Goal: Information Seeking & Learning: Understand process/instructions

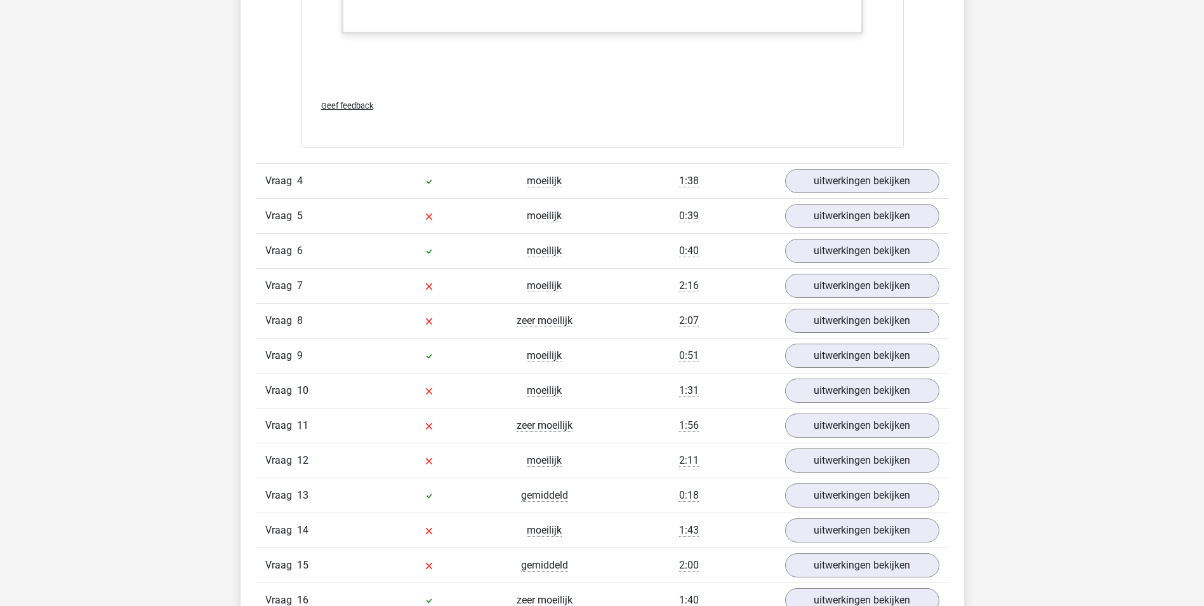
scroll to position [2730, 0]
click at [869, 192] on link "uitwerkingen bekijken" at bounding box center [861, 180] width 177 height 28
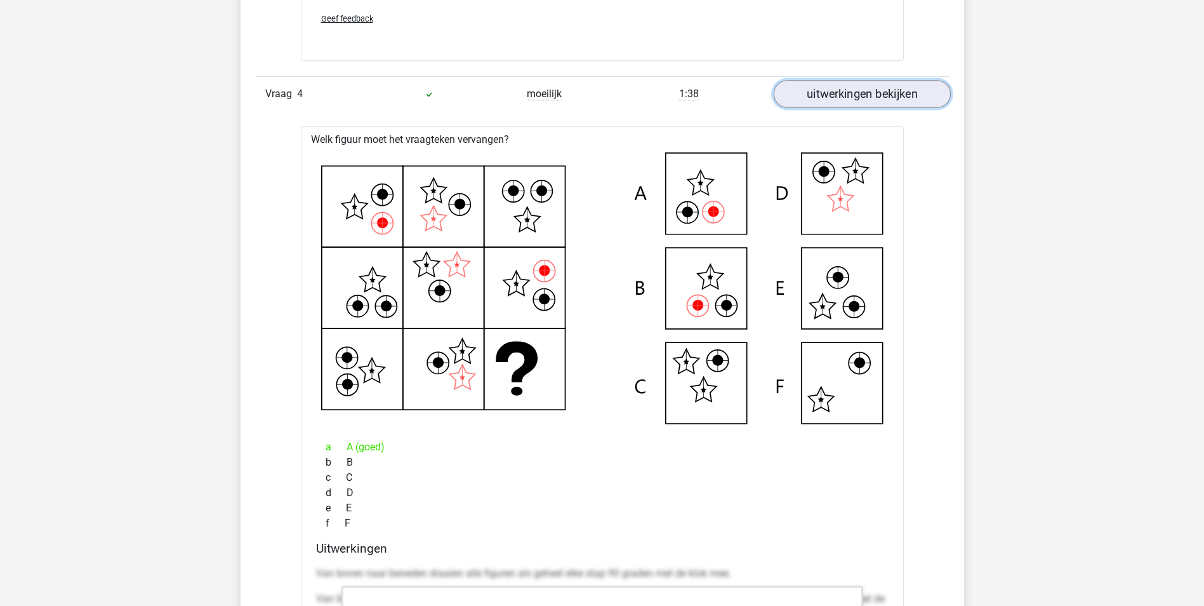
scroll to position [2793, 0]
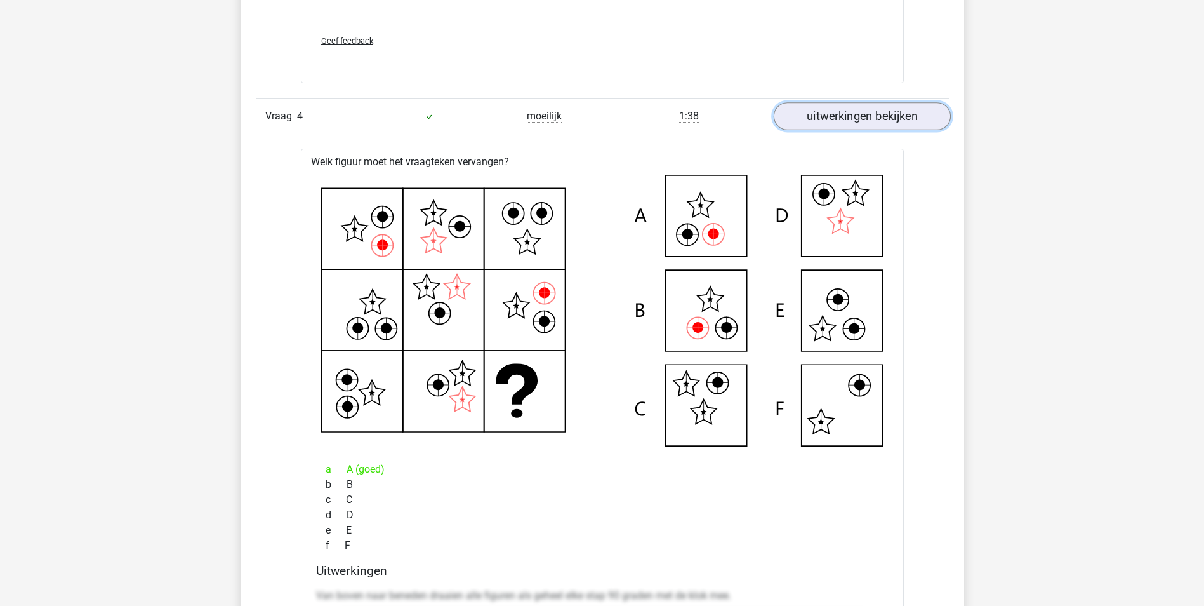
click at [877, 109] on link "uitwerkingen bekijken" at bounding box center [861, 116] width 177 height 28
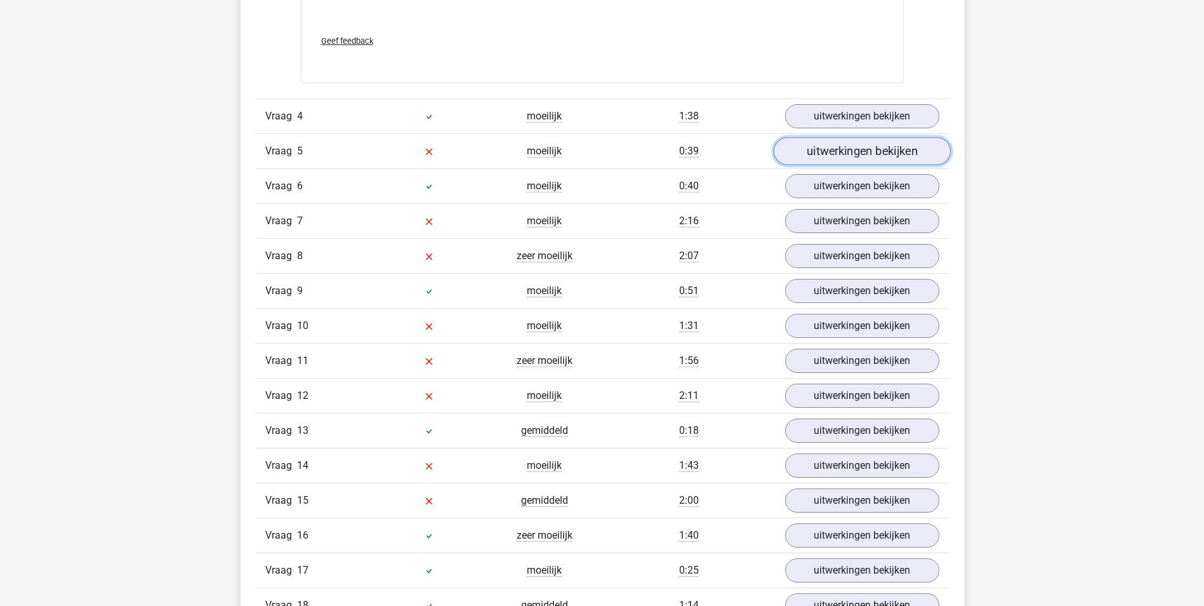
click at [866, 147] on link "uitwerkingen bekijken" at bounding box center [861, 151] width 177 height 28
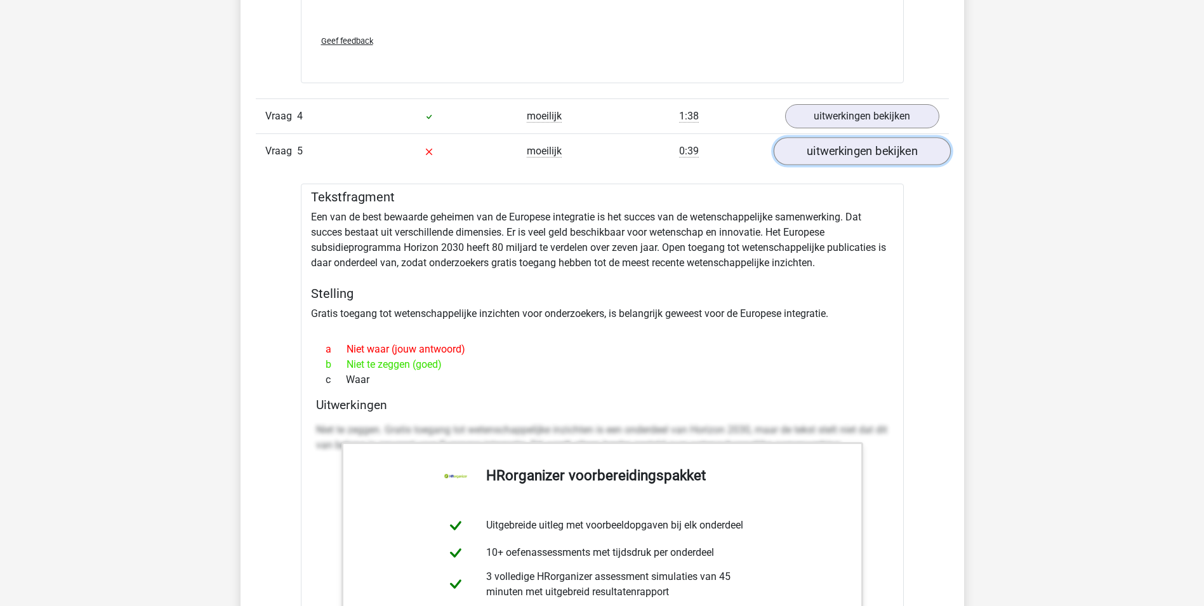
click at [872, 158] on link "uitwerkingen bekijken" at bounding box center [861, 151] width 177 height 28
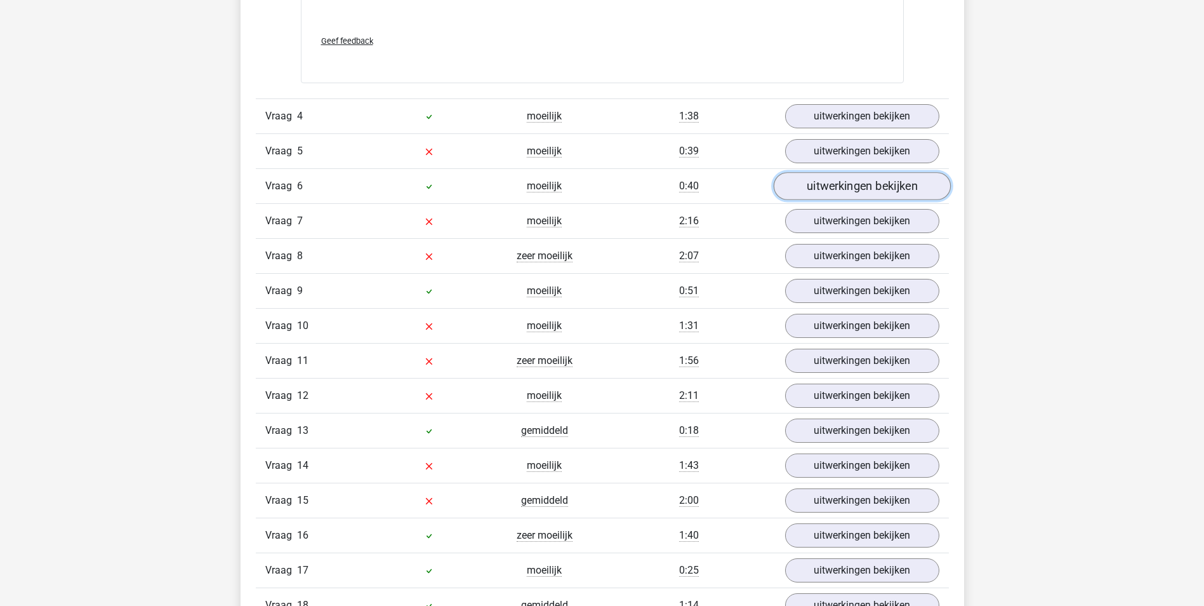
click at [879, 192] on link "uitwerkingen bekijken" at bounding box center [861, 186] width 177 height 28
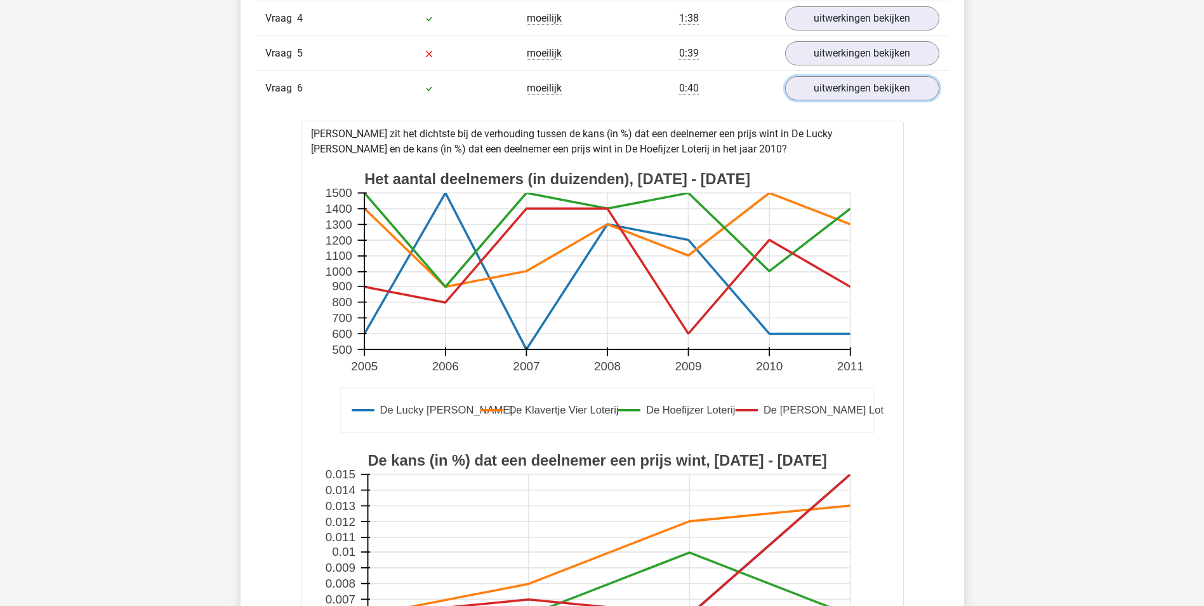
scroll to position [2857, 0]
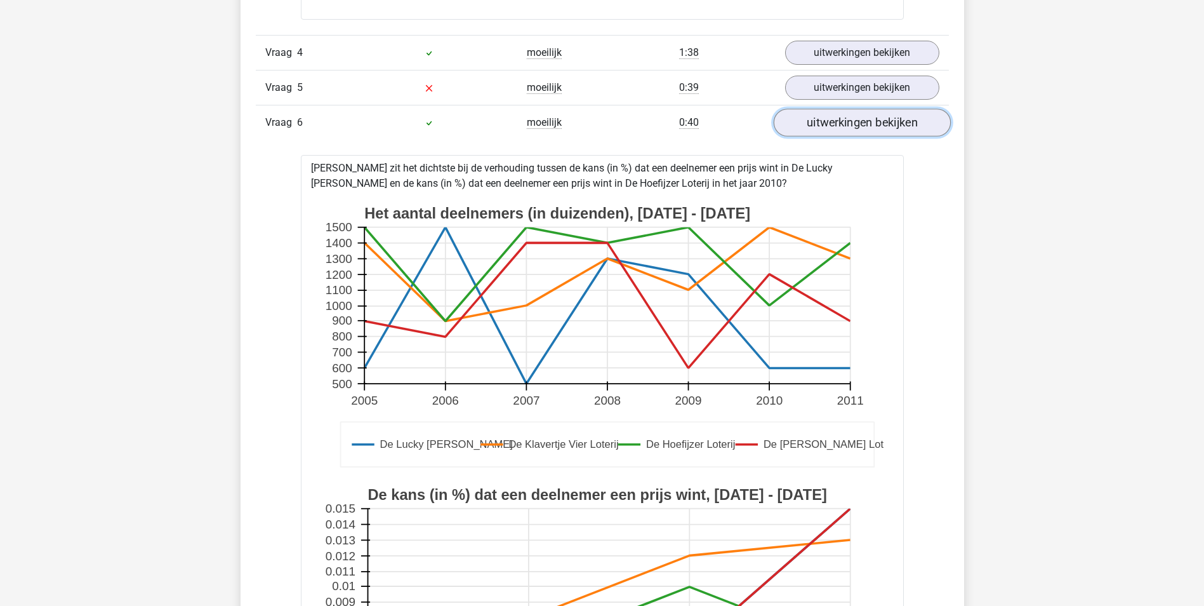
click at [890, 128] on link "uitwerkingen bekijken" at bounding box center [861, 123] width 177 height 28
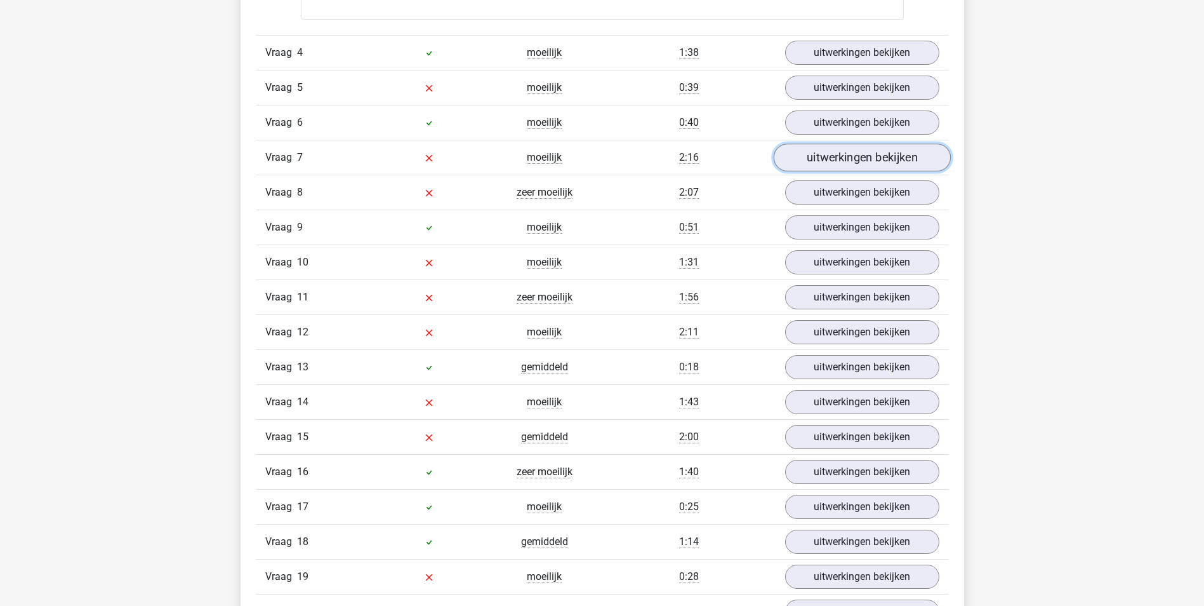
click at [886, 160] on link "uitwerkingen bekijken" at bounding box center [861, 157] width 177 height 28
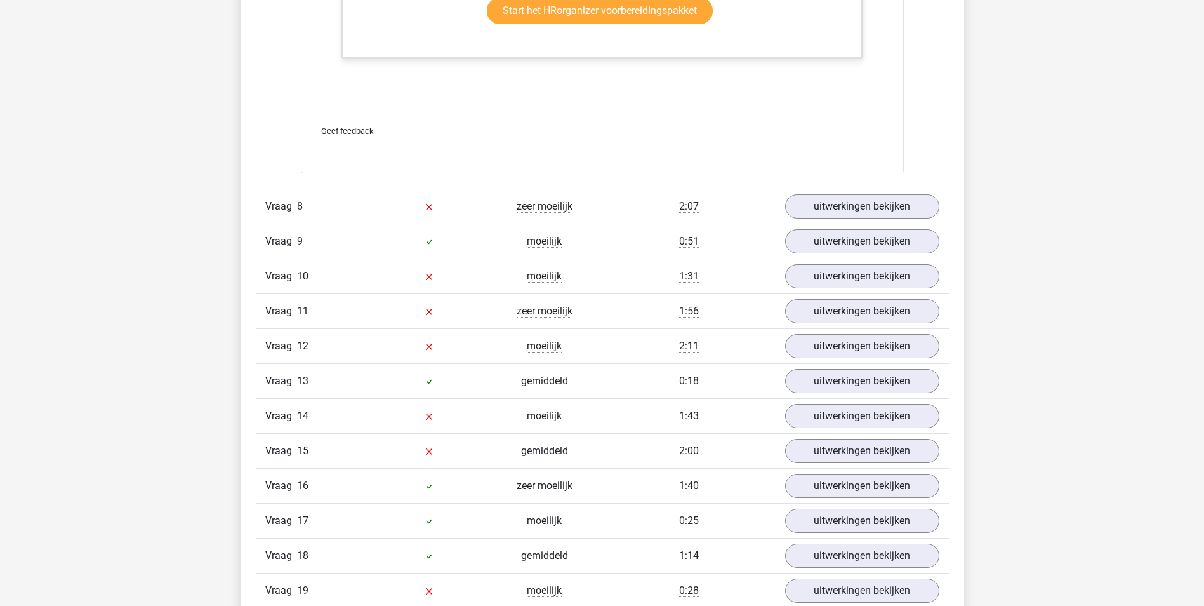
scroll to position [4190, 0]
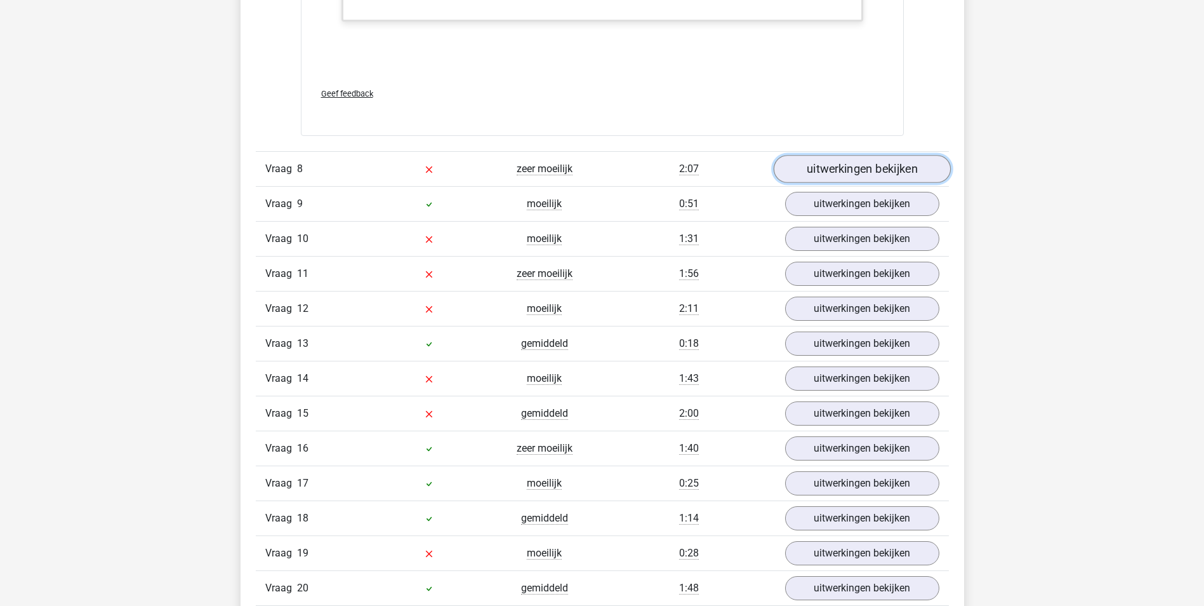
click at [891, 170] on link "uitwerkingen bekijken" at bounding box center [861, 169] width 177 height 28
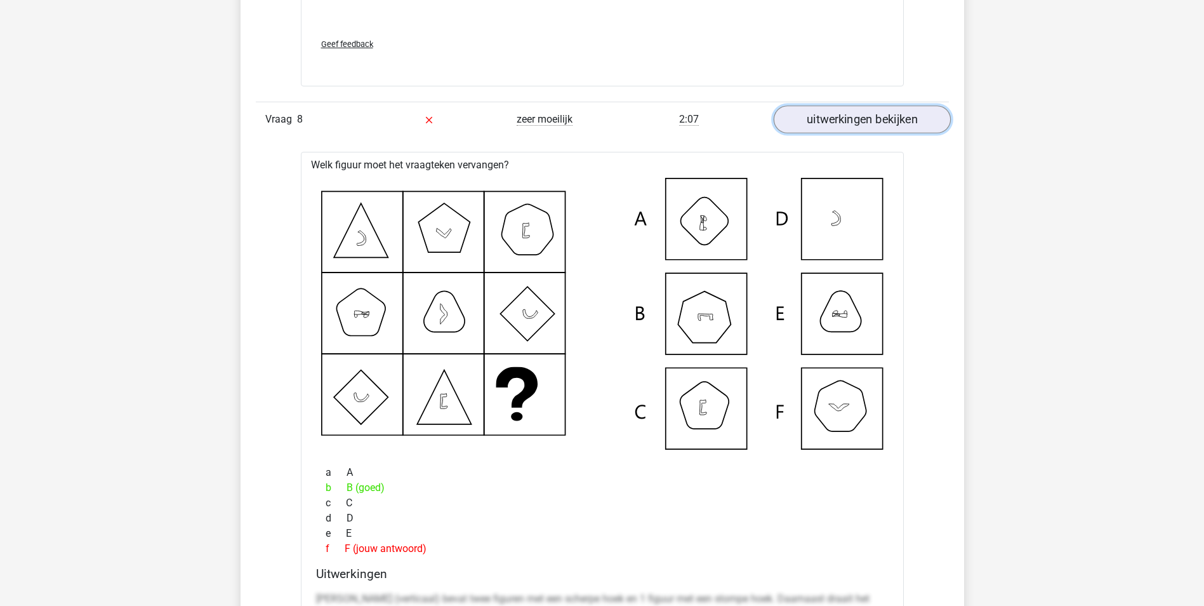
scroll to position [4253, 0]
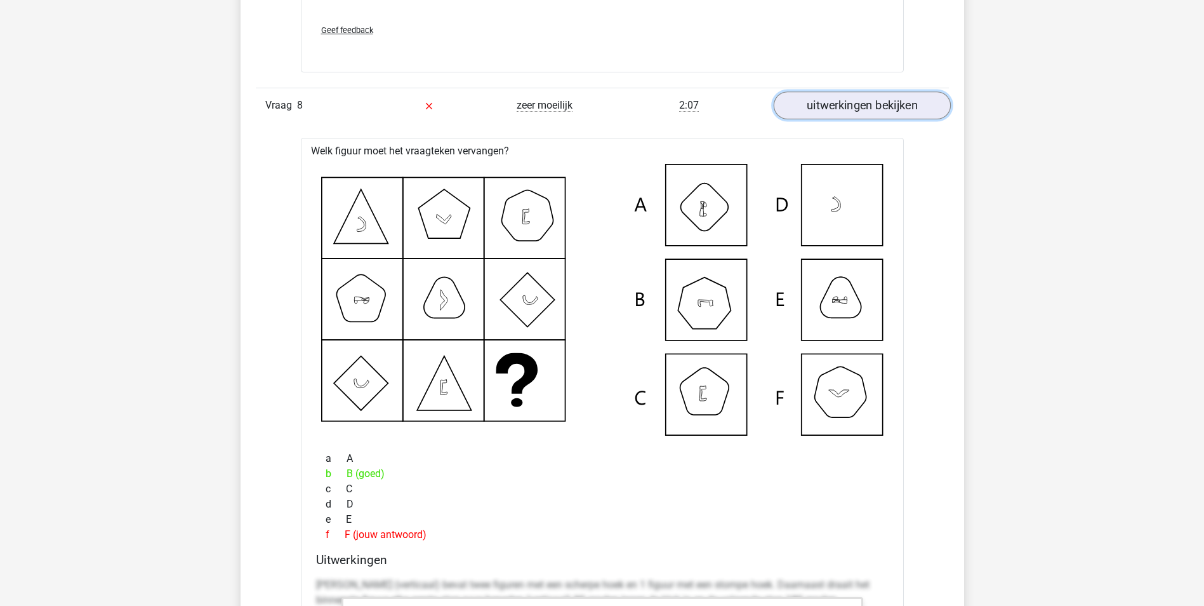
click at [828, 110] on link "uitwerkingen bekijken" at bounding box center [861, 105] width 177 height 28
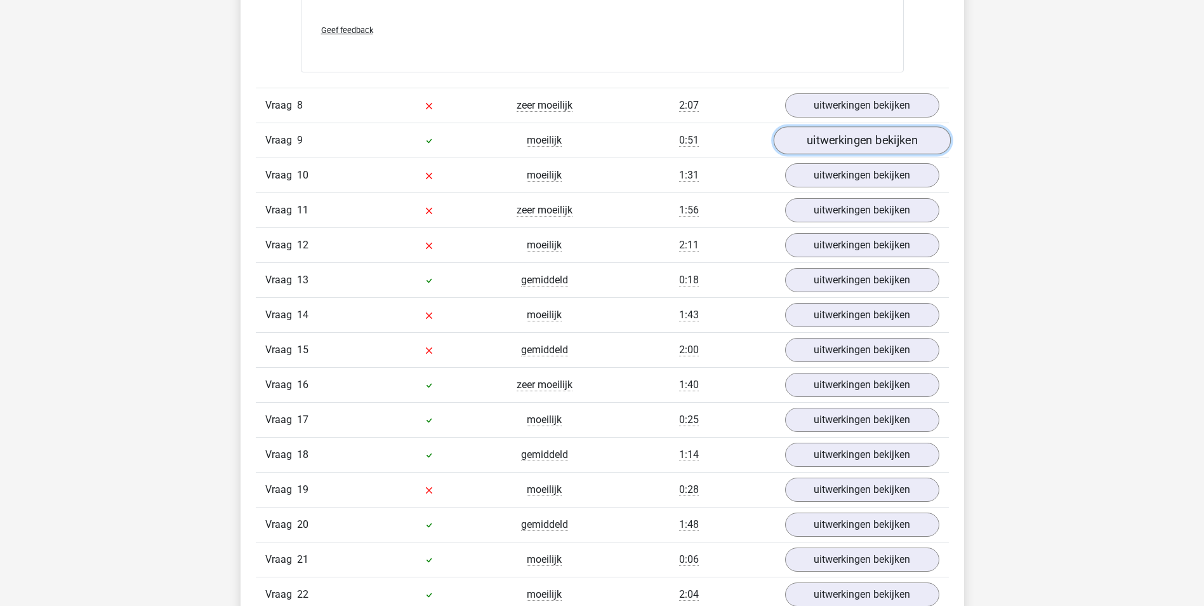
click at [837, 148] on link "uitwerkingen bekijken" at bounding box center [861, 140] width 177 height 28
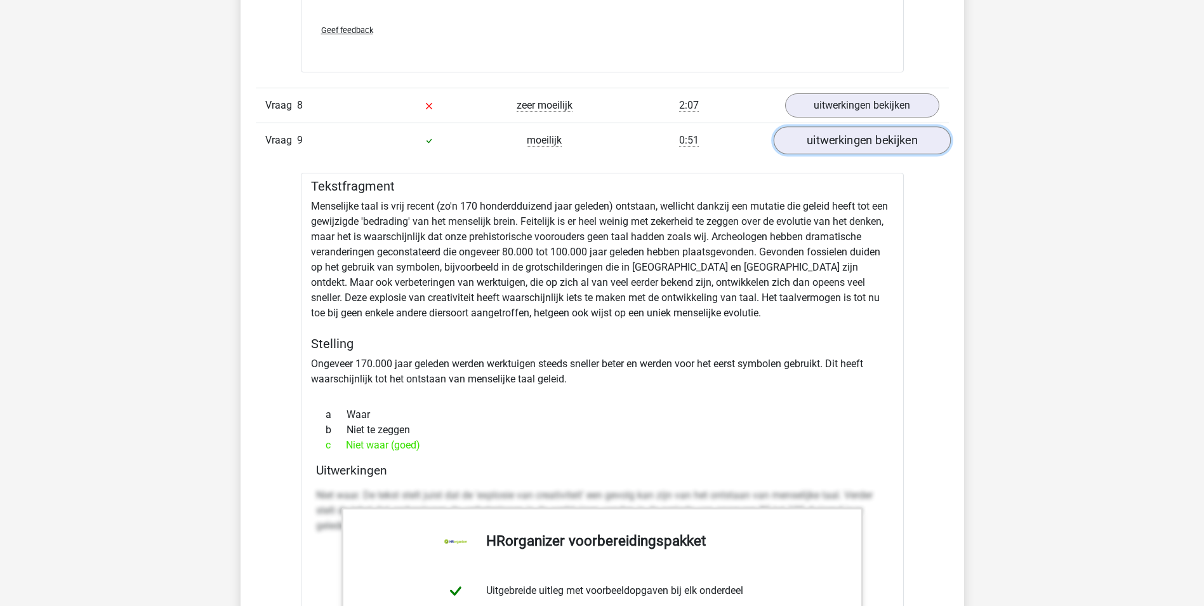
click at [837, 148] on link "uitwerkingen bekijken" at bounding box center [861, 140] width 177 height 28
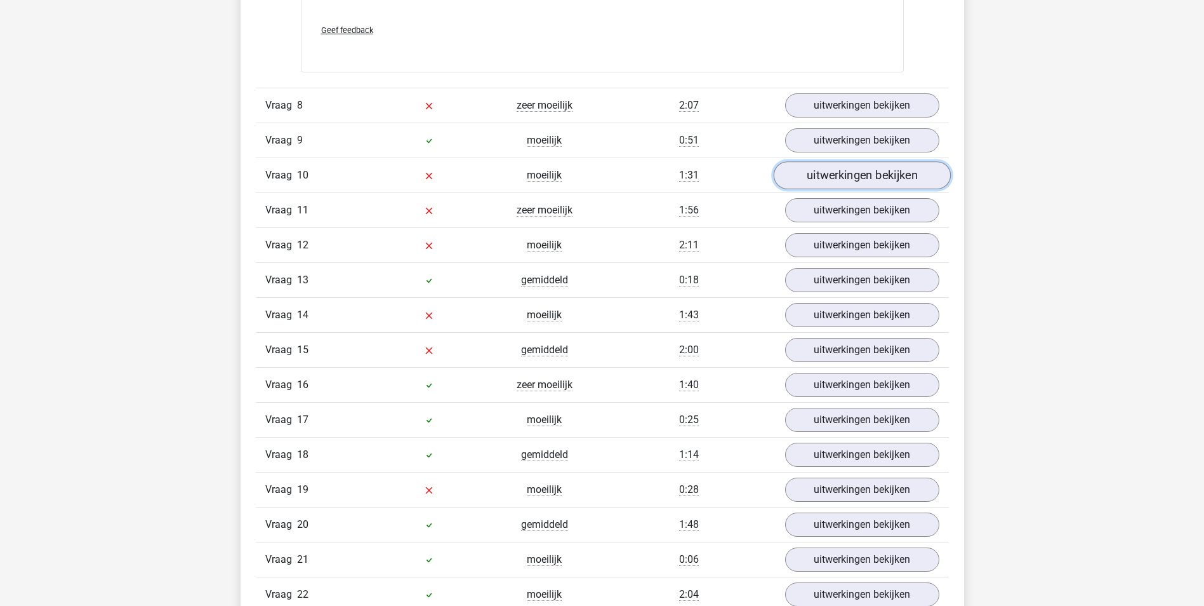
click at [845, 175] on link "uitwerkingen bekijken" at bounding box center [861, 175] width 177 height 28
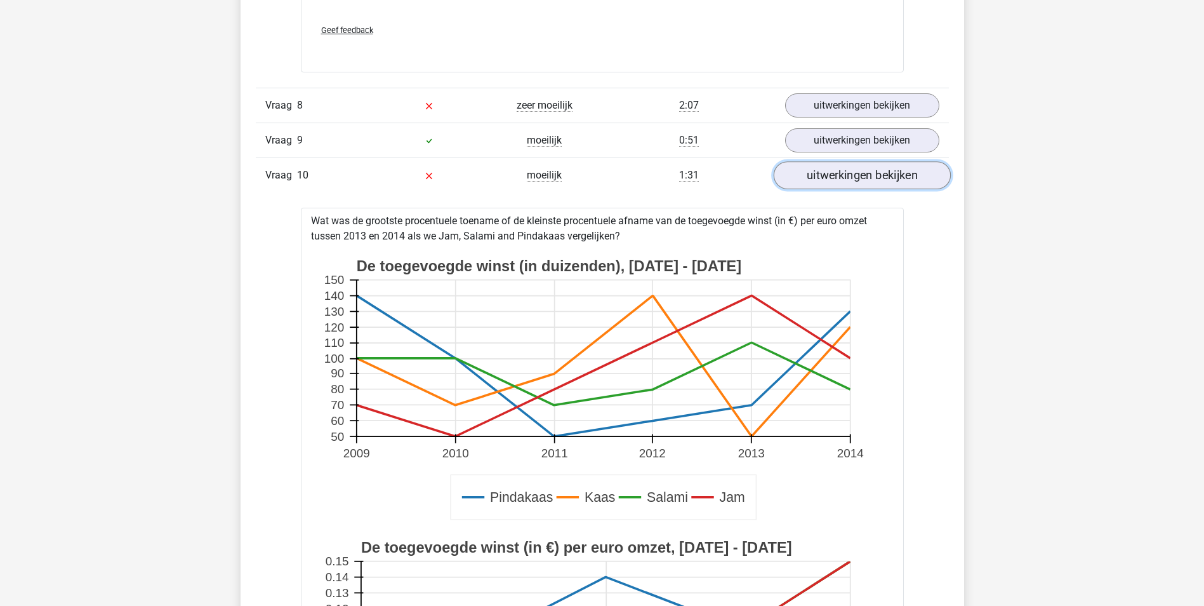
click at [845, 175] on link "uitwerkingen bekijken" at bounding box center [861, 175] width 177 height 28
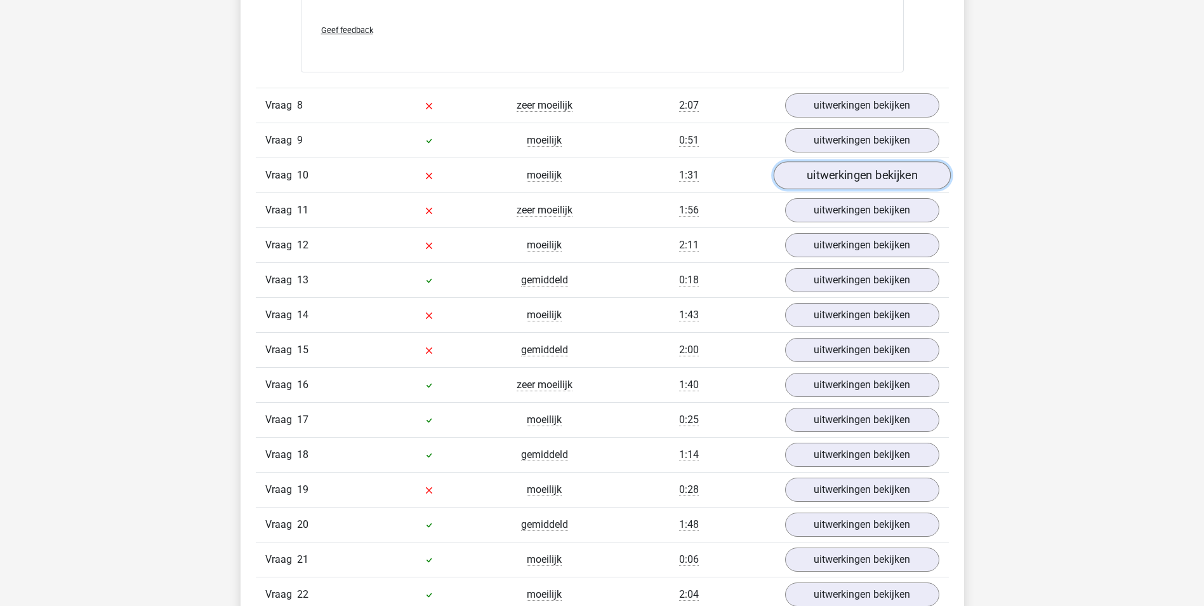
click at [845, 175] on link "uitwerkingen bekijken" at bounding box center [861, 175] width 177 height 28
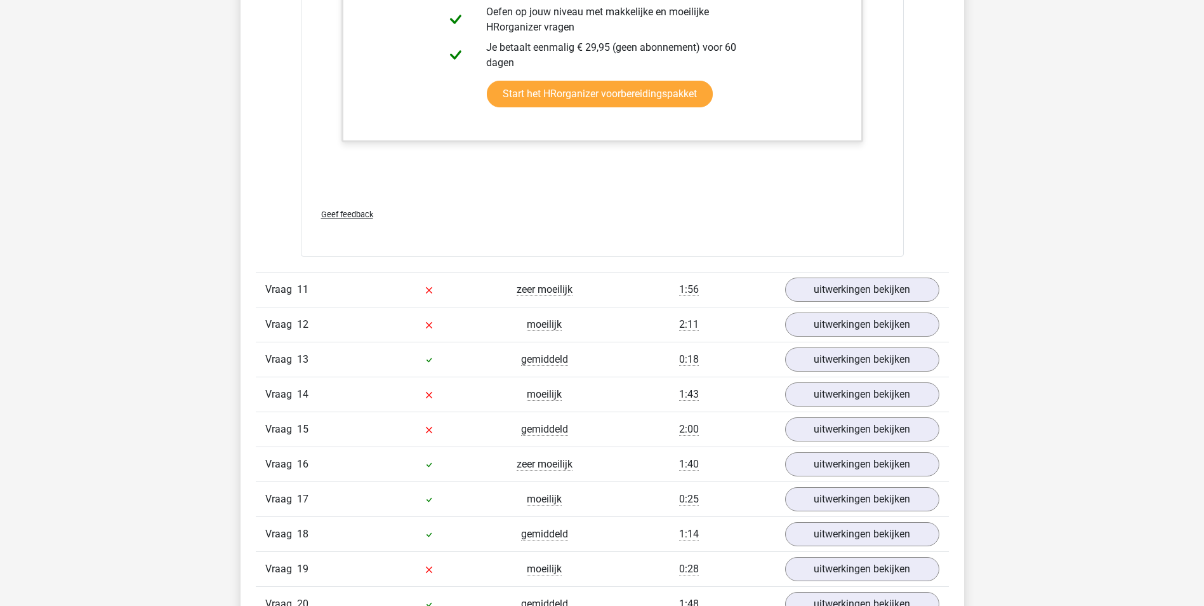
scroll to position [5396, 0]
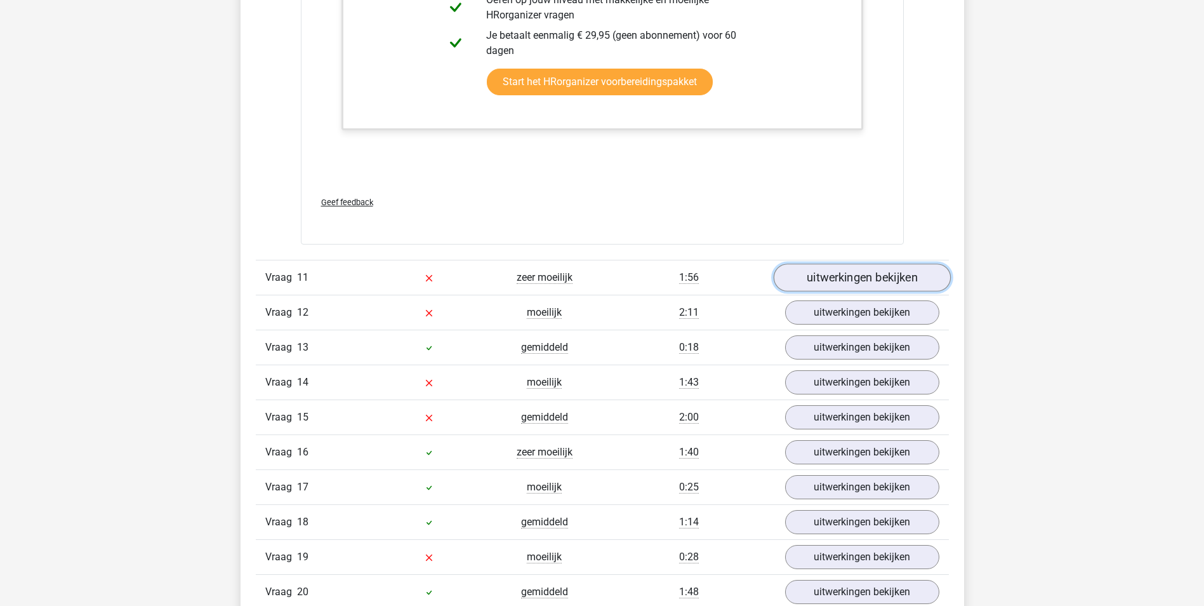
click at [894, 272] on link "uitwerkingen bekijken" at bounding box center [861, 277] width 177 height 28
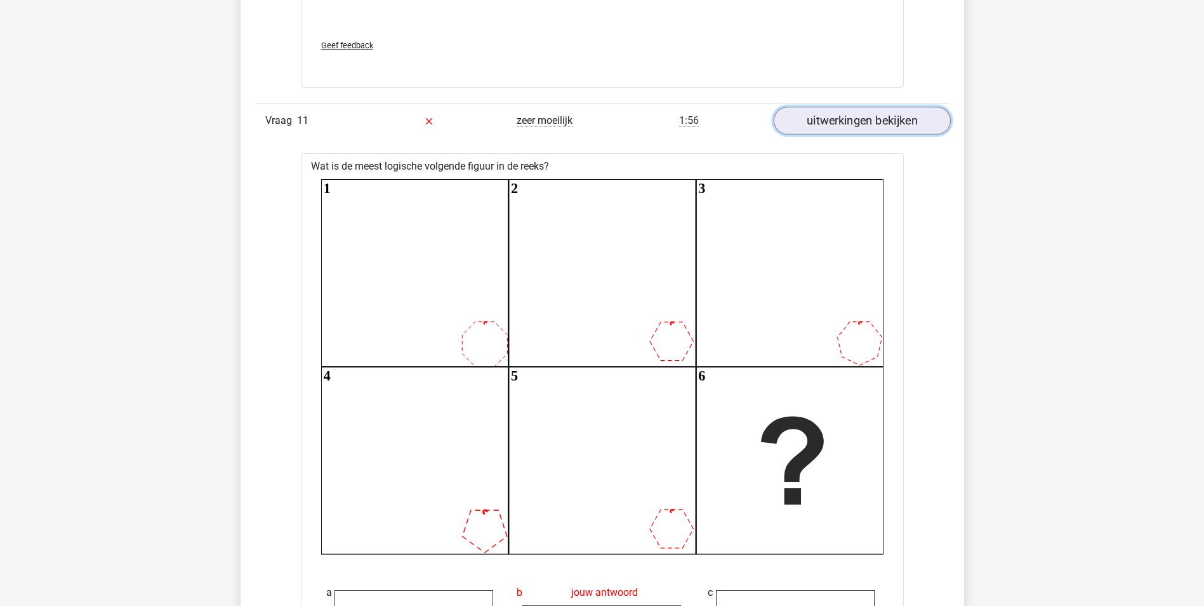
scroll to position [5460, 0]
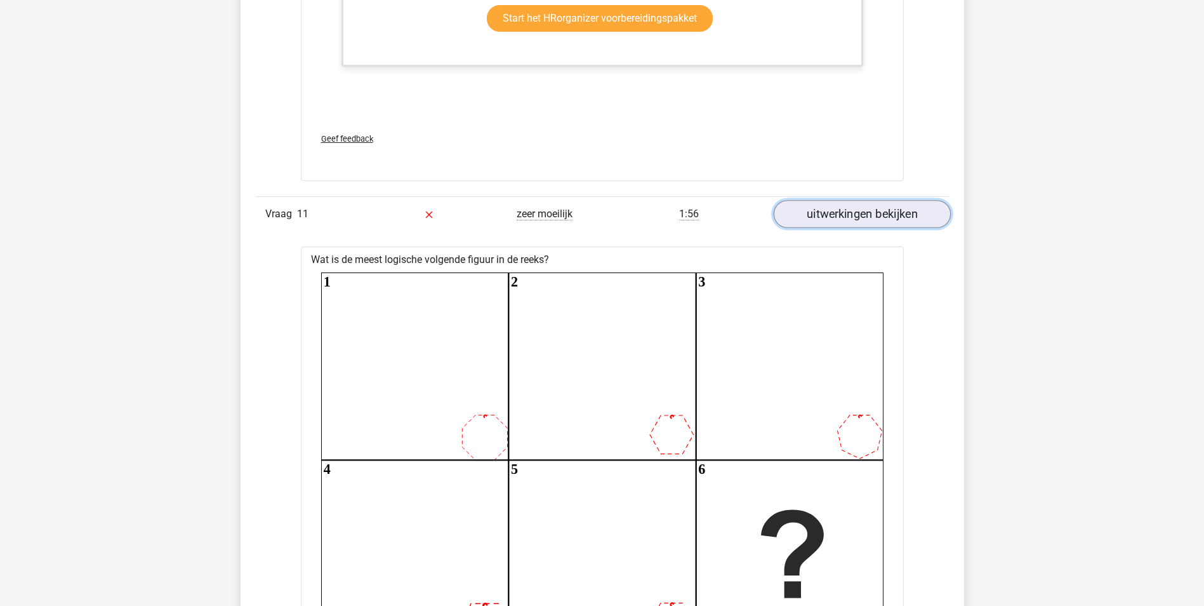
click at [867, 209] on link "uitwerkingen bekijken" at bounding box center [861, 214] width 177 height 28
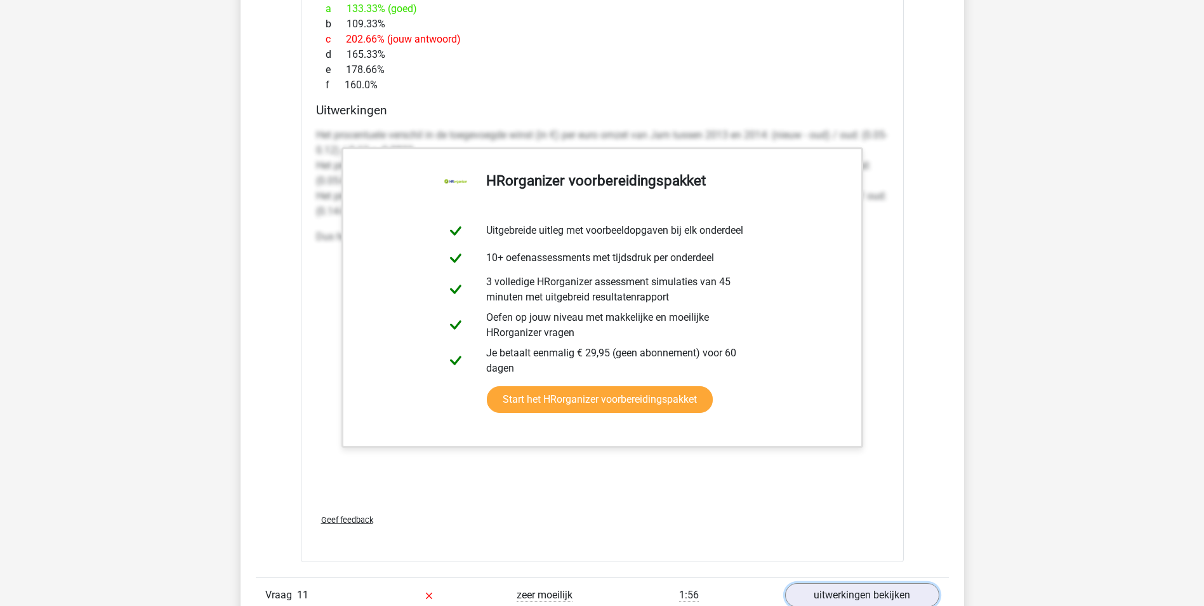
scroll to position [5015, 0]
